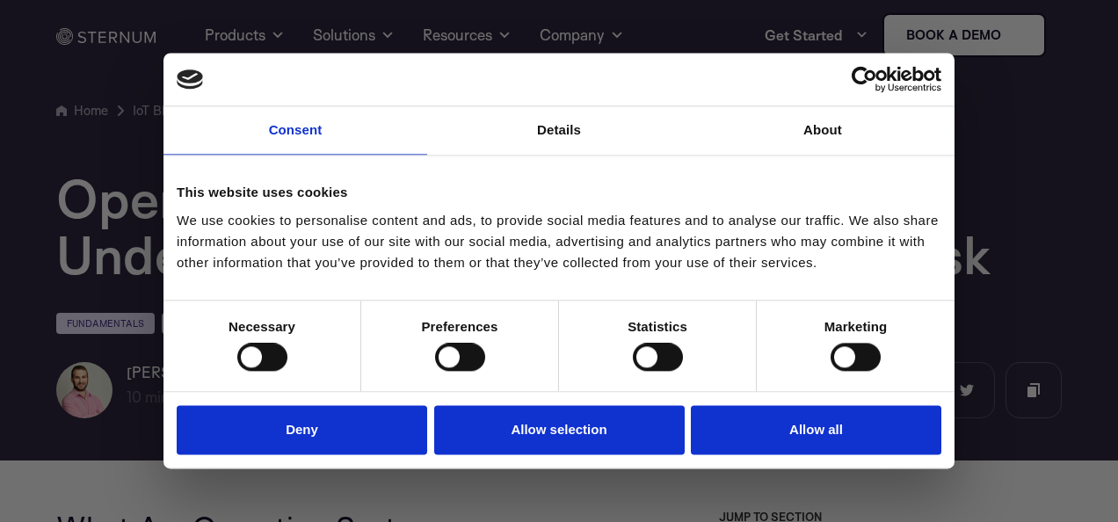
click at [1041, 232] on div at bounding box center [564, 263] width 1129 height 527
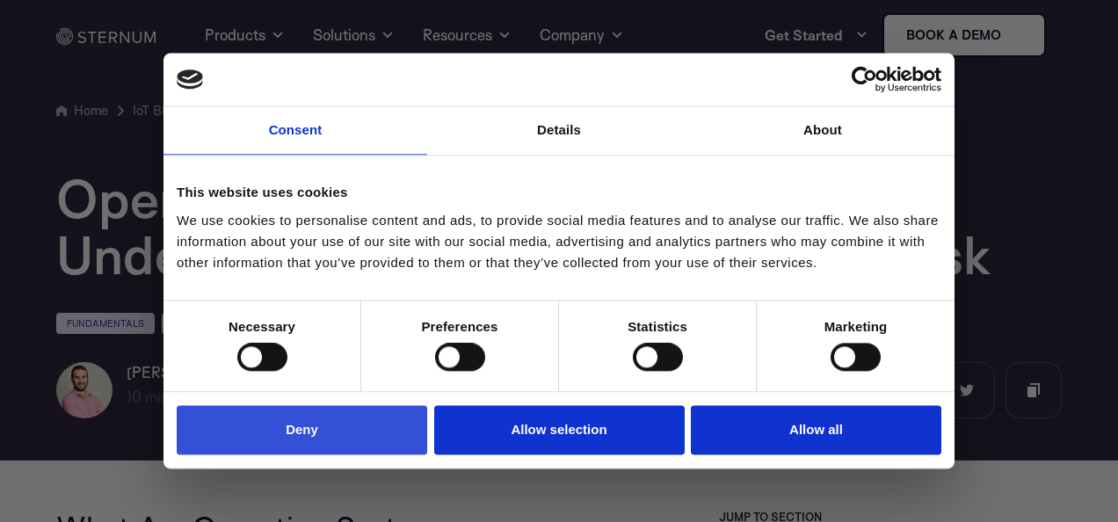
click at [325, 424] on button "Deny" at bounding box center [302, 430] width 250 height 50
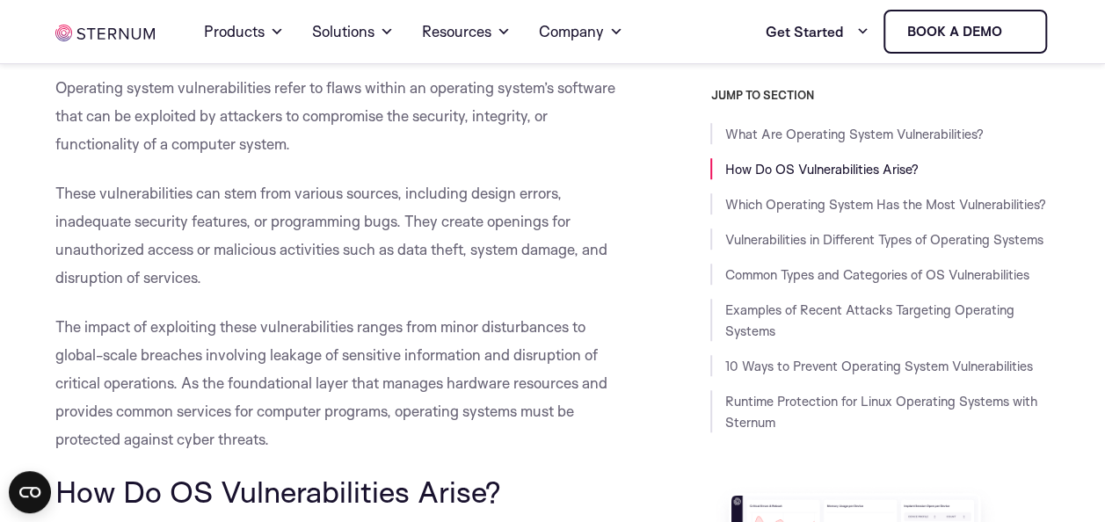
scroll to position [527, 0]
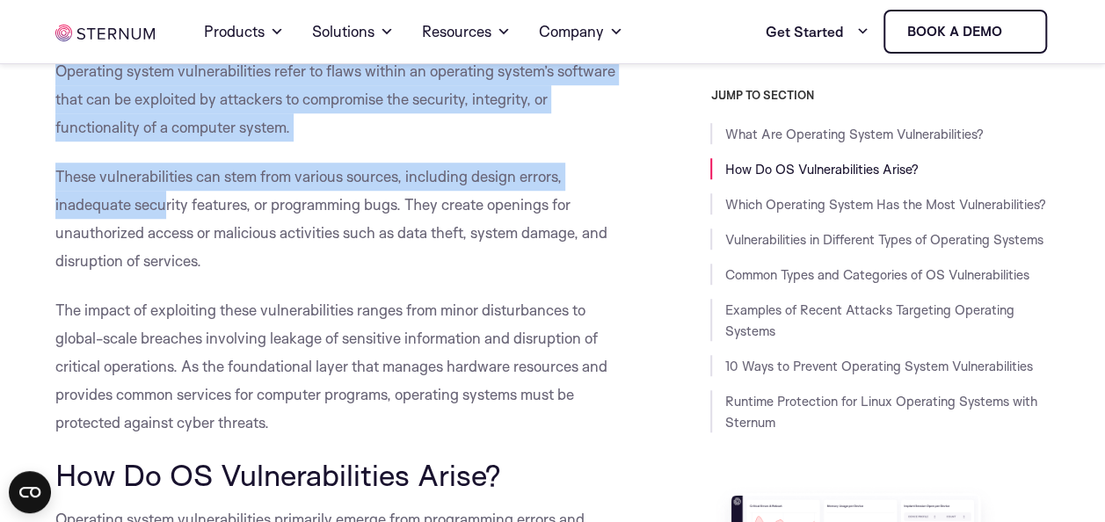
drag, startPoint x: 61, startPoint y: 70, endPoint x: 210, endPoint y: 241, distance: 226.7
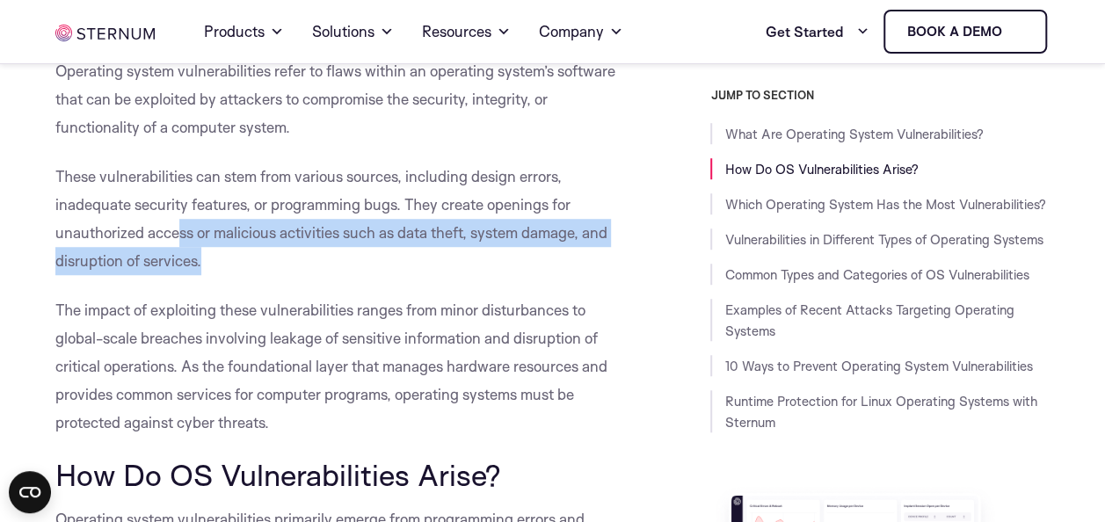
drag, startPoint x: 210, startPoint y: 241, endPoint x: 221, endPoint y: 252, distance: 16.2
click at [221, 252] on p "These vulnerabilities can stem from various sources, including design errors, i…" at bounding box center [339, 219] width 569 height 112
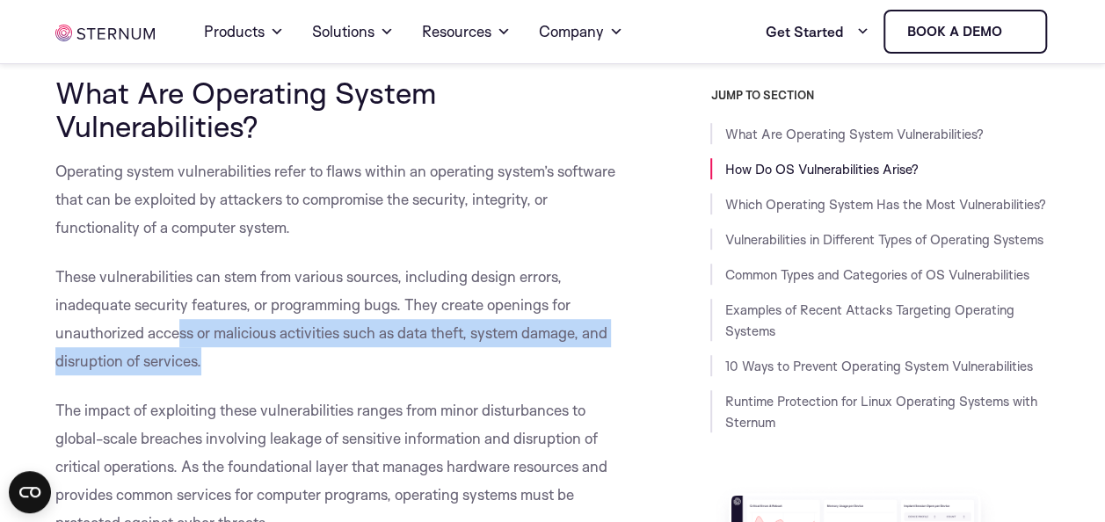
scroll to position [352, 0]
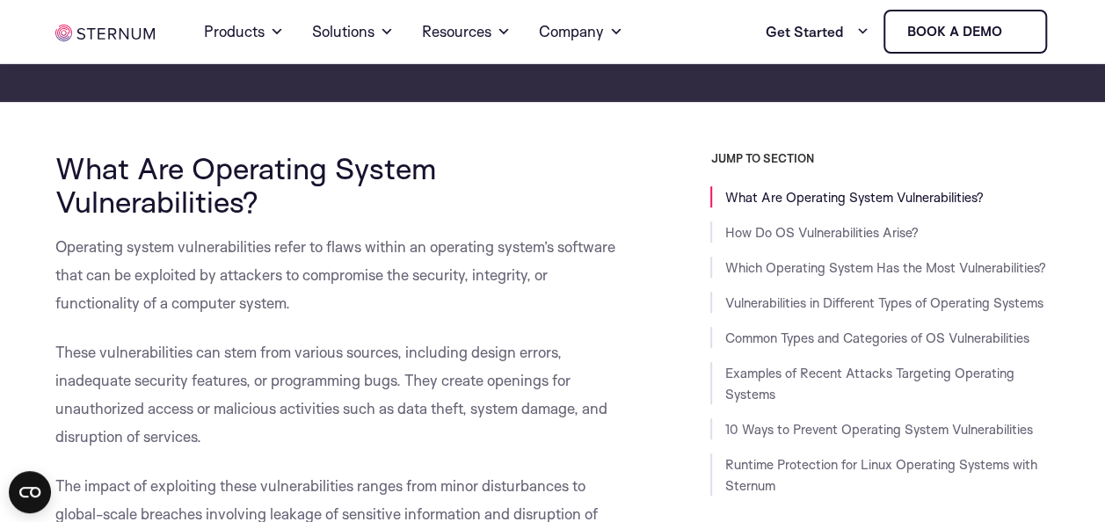
click at [621, 279] on p "Operating system vulnerabilities refer to flaws within an operating system’s so…" at bounding box center [339, 275] width 569 height 84
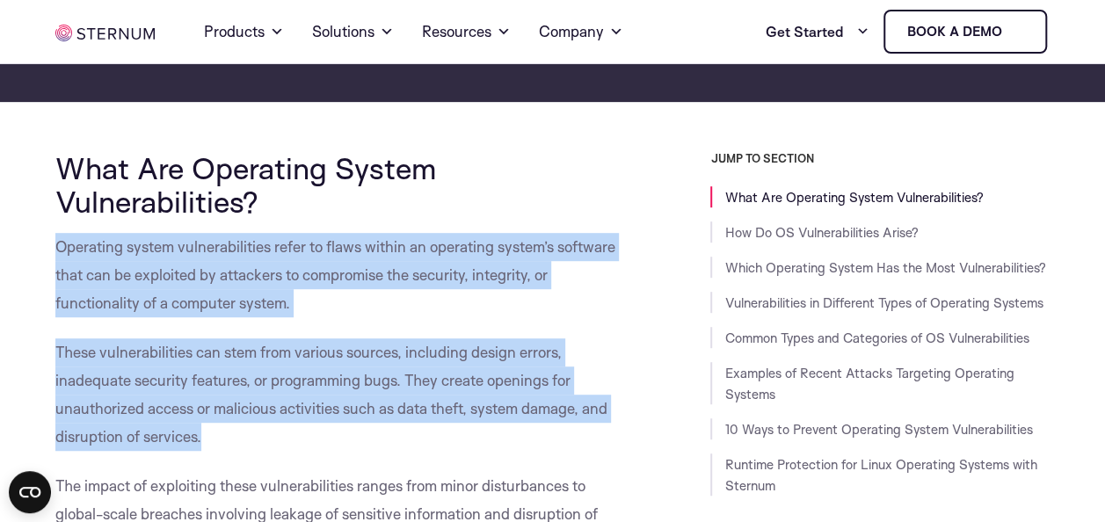
drag, startPoint x: 56, startPoint y: 241, endPoint x: 238, endPoint y: 435, distance: 266.1
copy div "Operating system vulnerabilities refer to flaws within an operating system’s so…"
click at [353, 427] on p "These vulnerabilities can stem from various sources, including design errors, i…" at bounding box center [339, 394] width 569 height 112
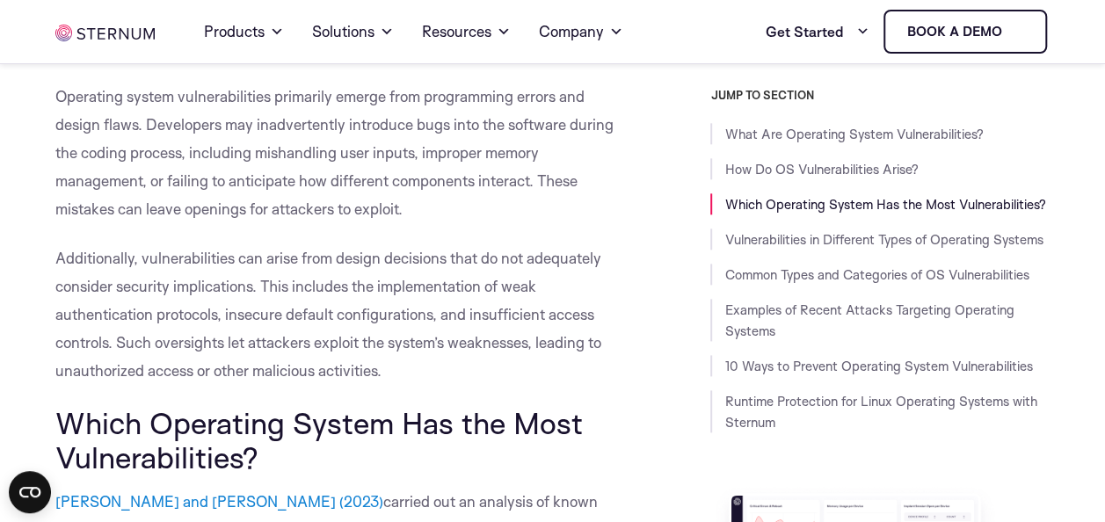
scroll to position [967, 0]
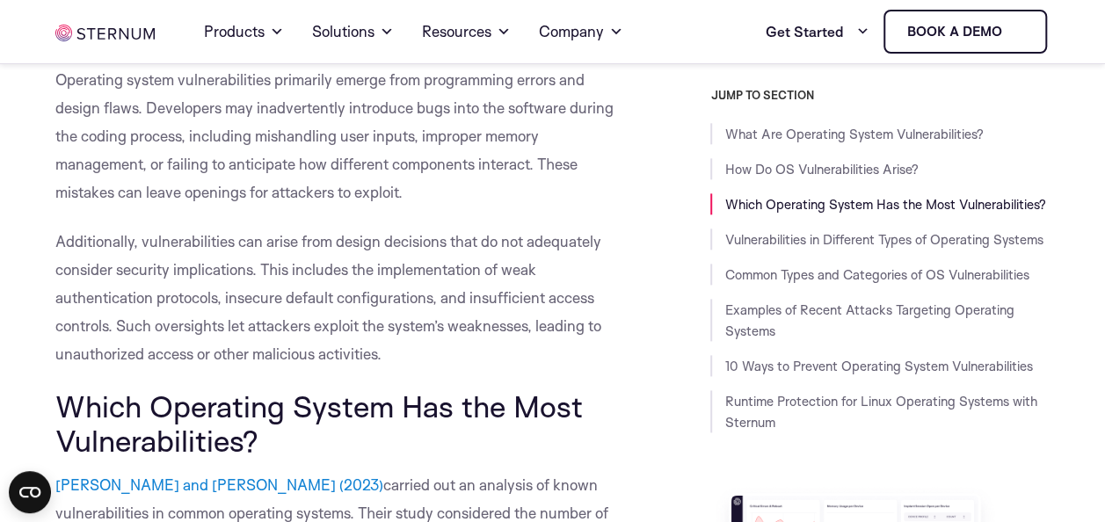
drag, startPoint x: 55, startPoint y: 76, endPoint x: 410, endPoint y: 355, distance: 451.3
copy div "Operating system vulnerabilities primarily emerge from programming errors and d…"
click at [597, 349] on p "Additionally, vulnerabilities can arise from design decisions that do not adequ…" at bounding box center [339, 298] width 569 height 141
